Goal: Find specific page/section: Find specific page/section

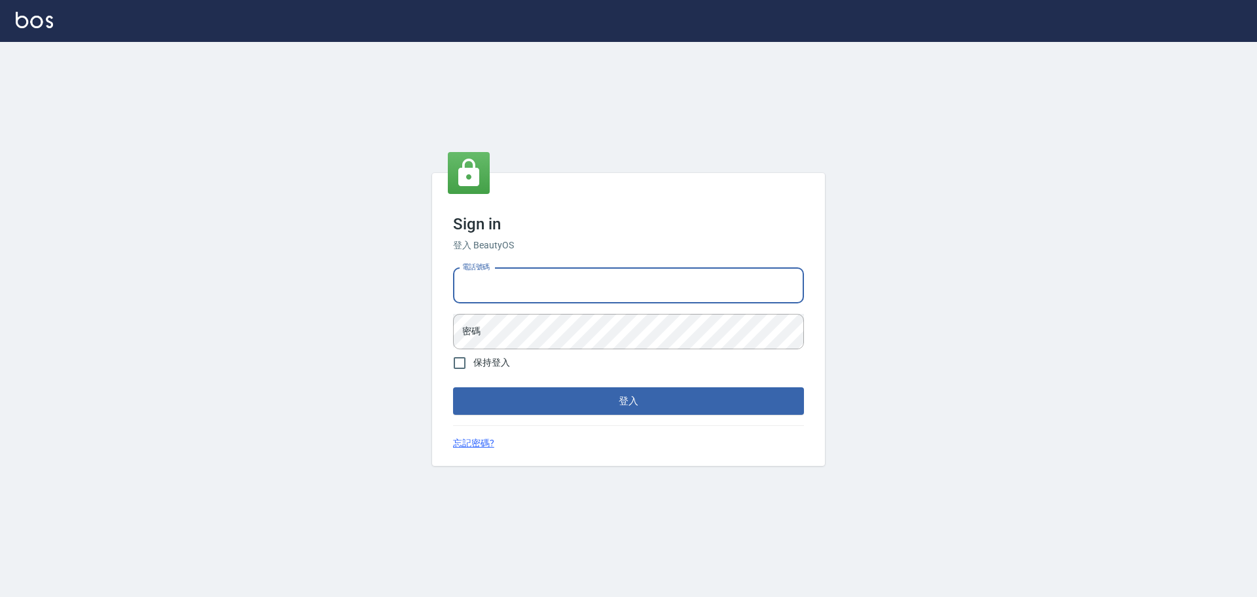
click at [600, 287] on input "電話號碼" at bounding box center [628, 285] width 351 height 35
type input "0922982220"
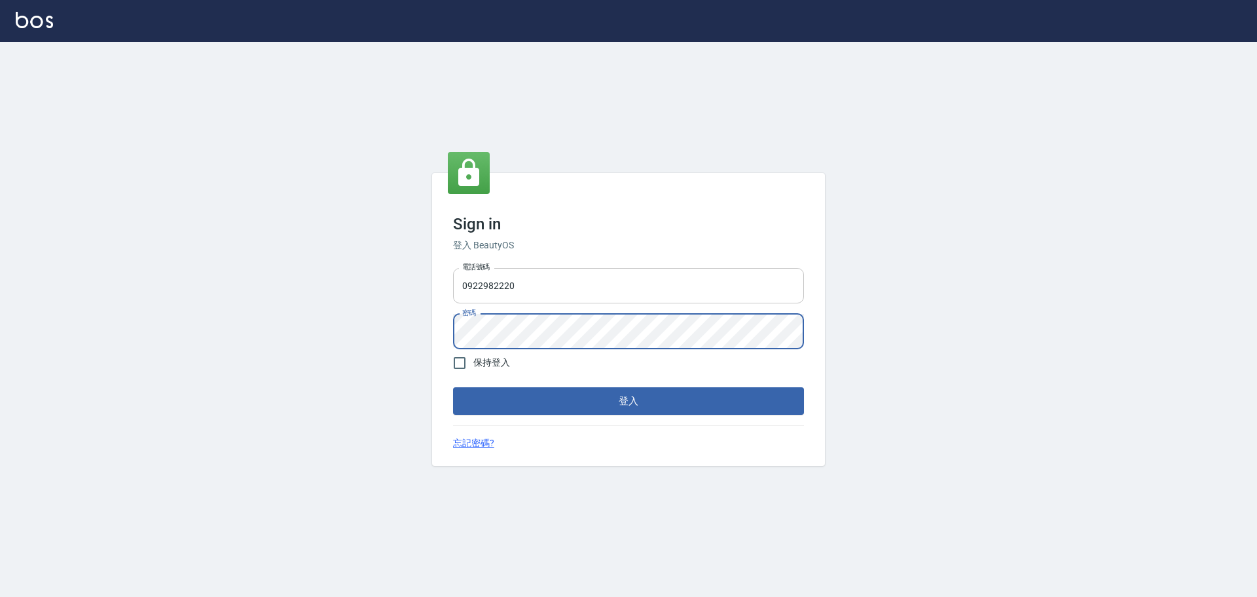
click at [453, 387] on button "登入" at bounding box center [628, 401] width 351 height 28
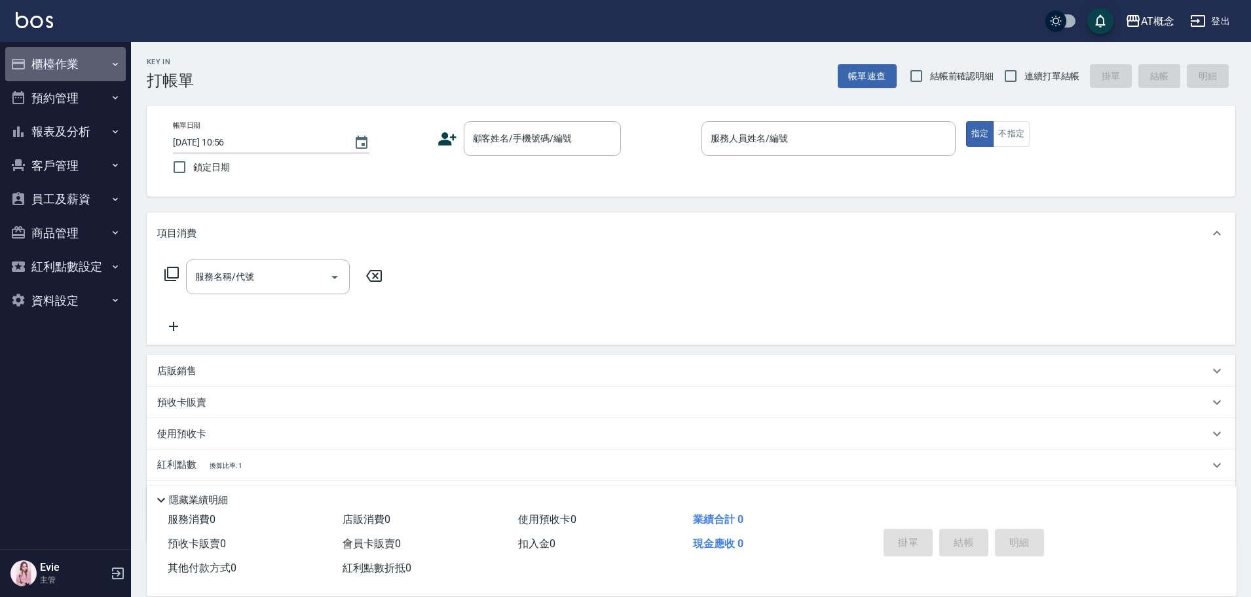
click at [65, 63] on button "櫃檯作業" at bounding box center [65, 64] width 120 height 34
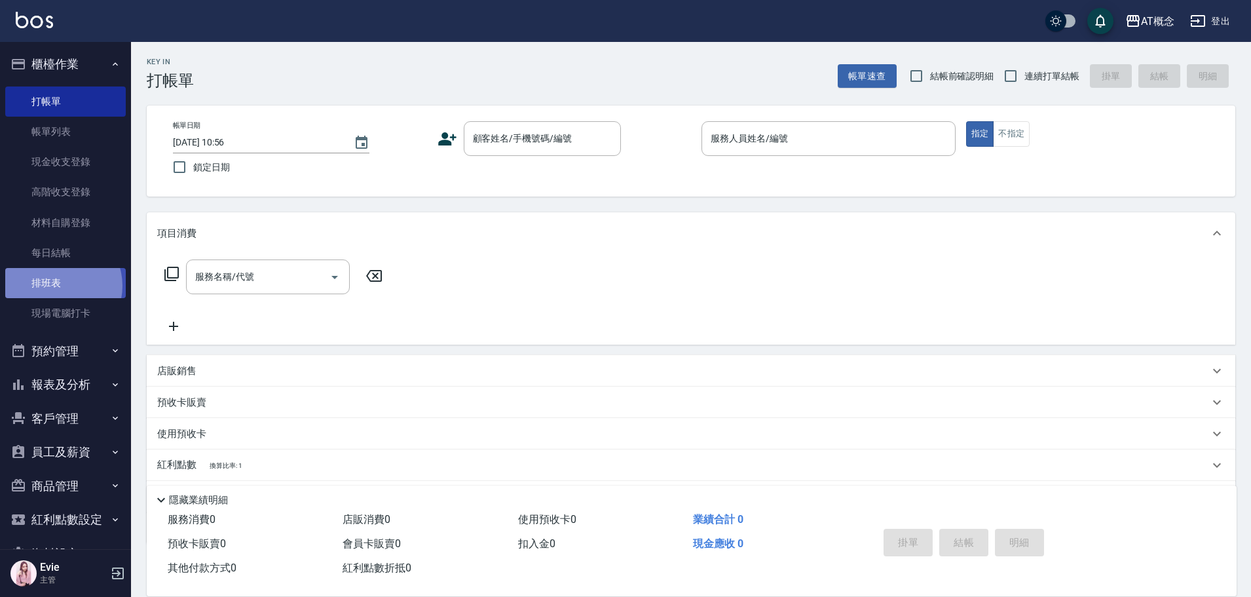
click at [58, 286] on link "排班表" at bounding box center [65, 283] width 120 height 30
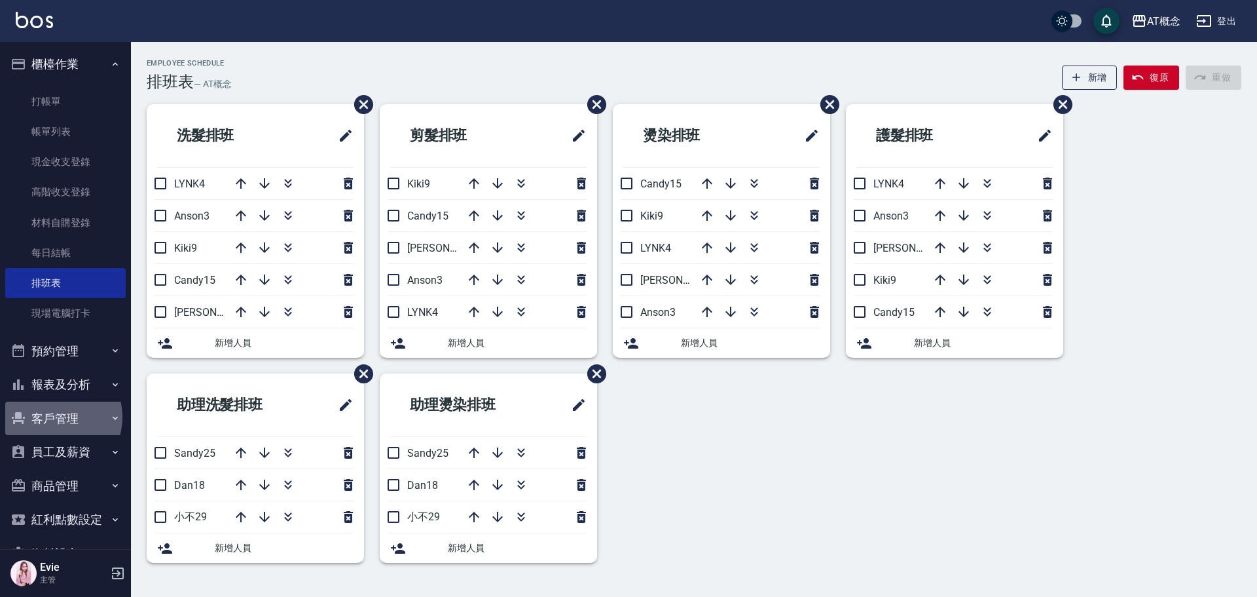
click at [56, 416] on button "客戶管理" at bounding box center [65, 418] width 120 height 34
